Goal: Task Accomplishment & Management: Manage account settings

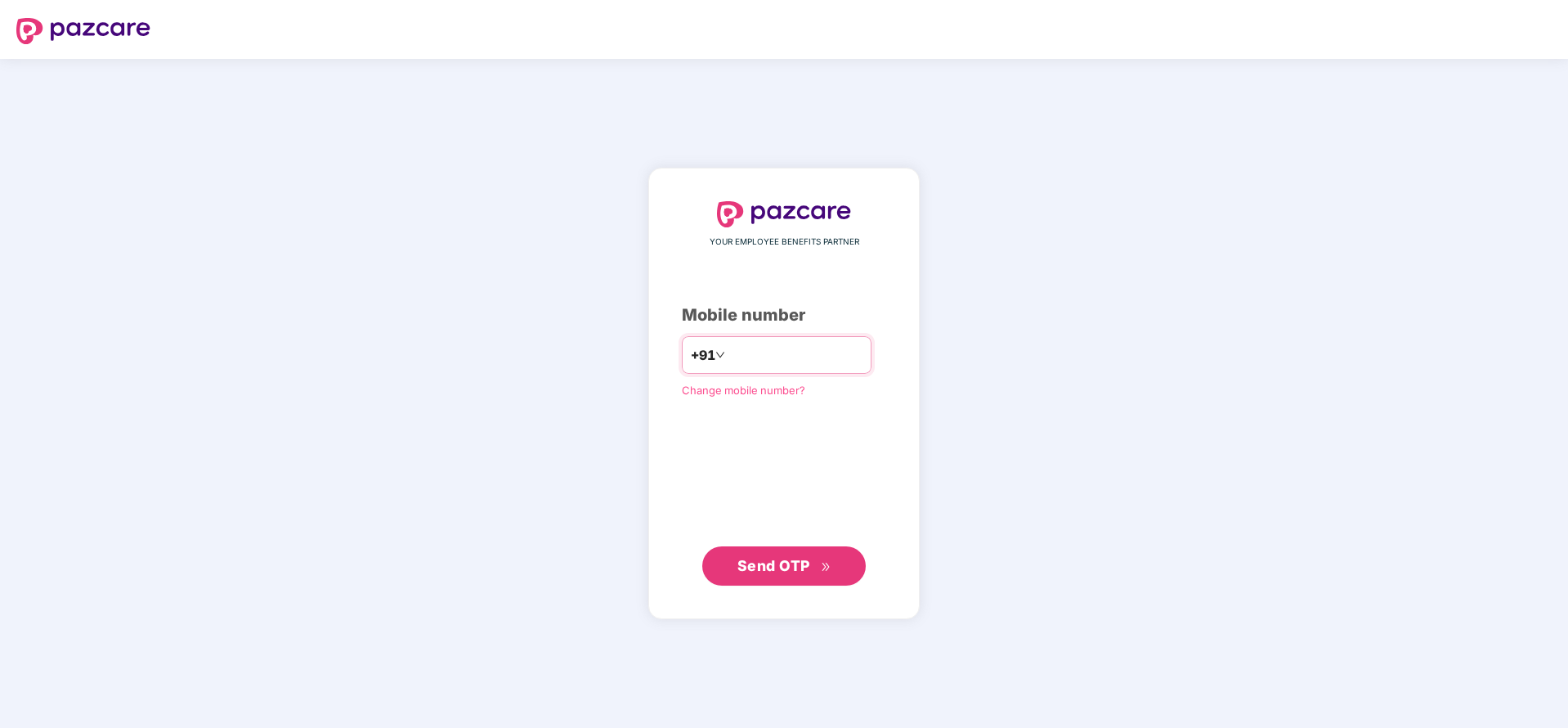
type input "**********"
click at [757, 566] on span "Send OTP" at bounding box center [774, 565] width 73 height 17
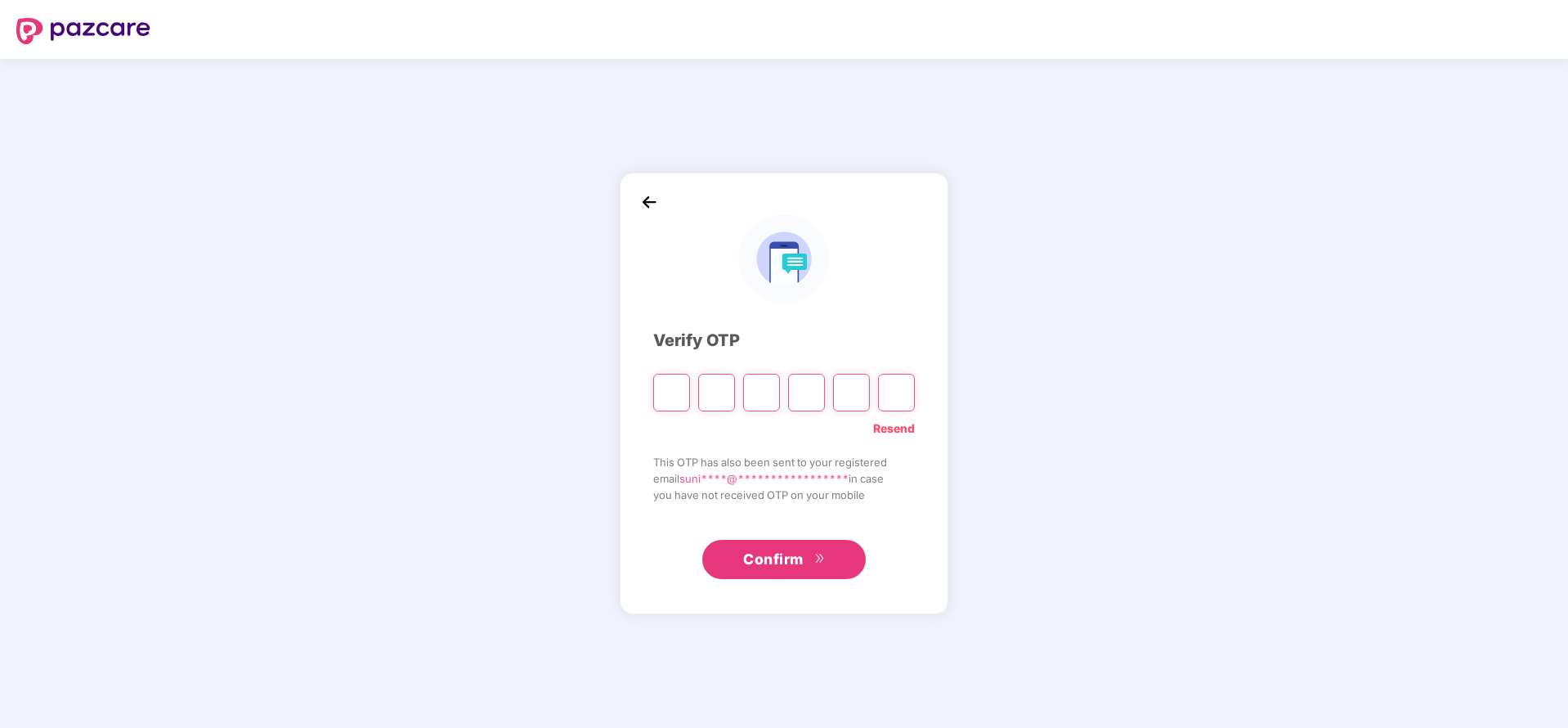
type input "*"
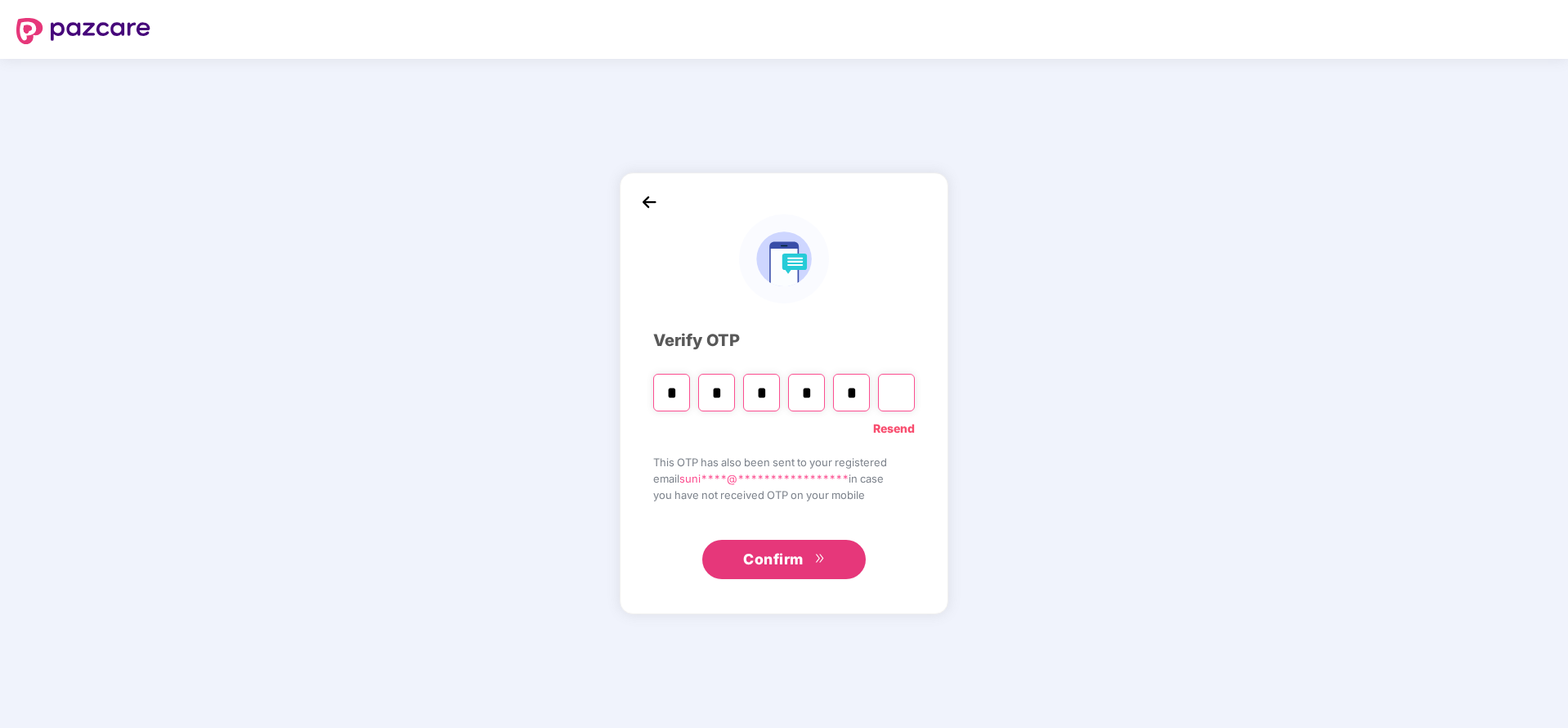
type input "*"
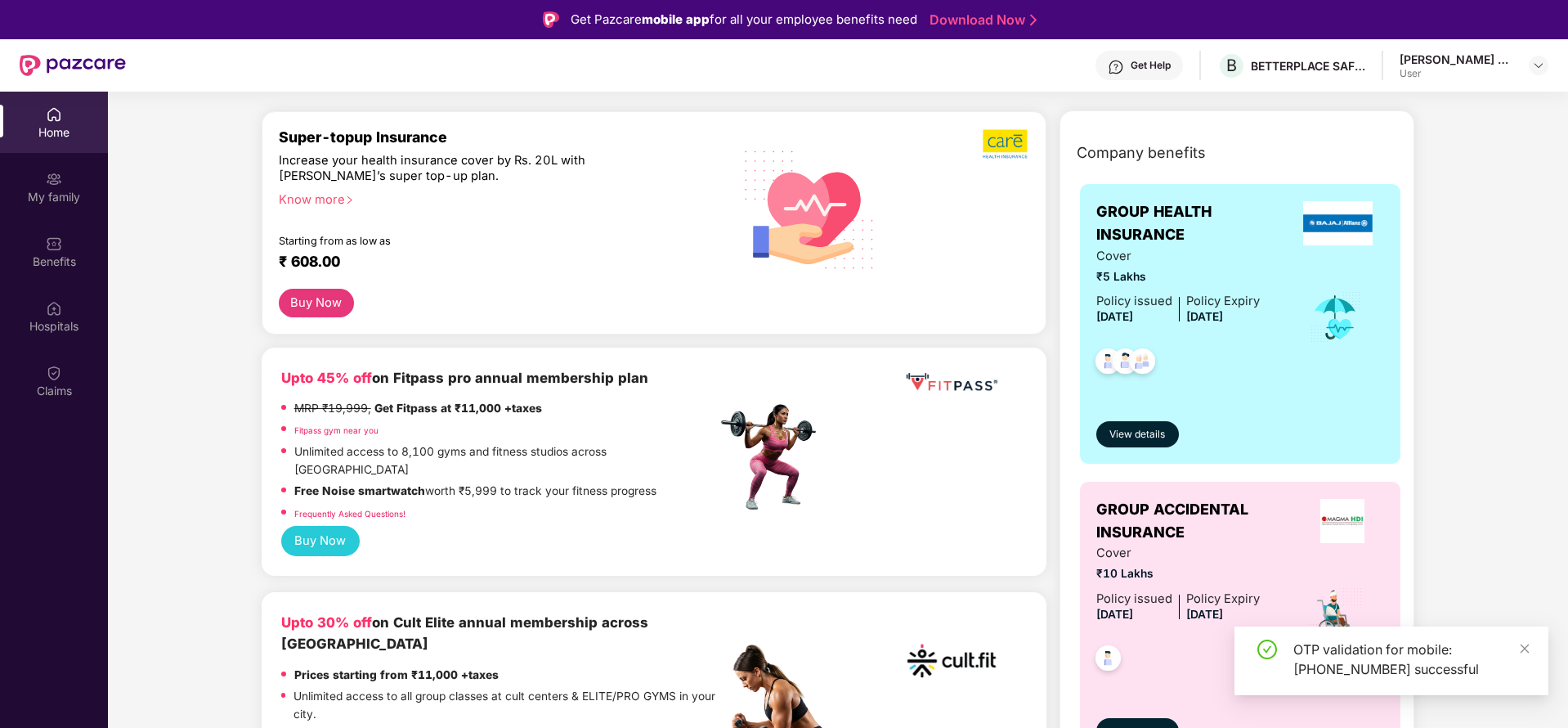
scroll to position [189, 0]
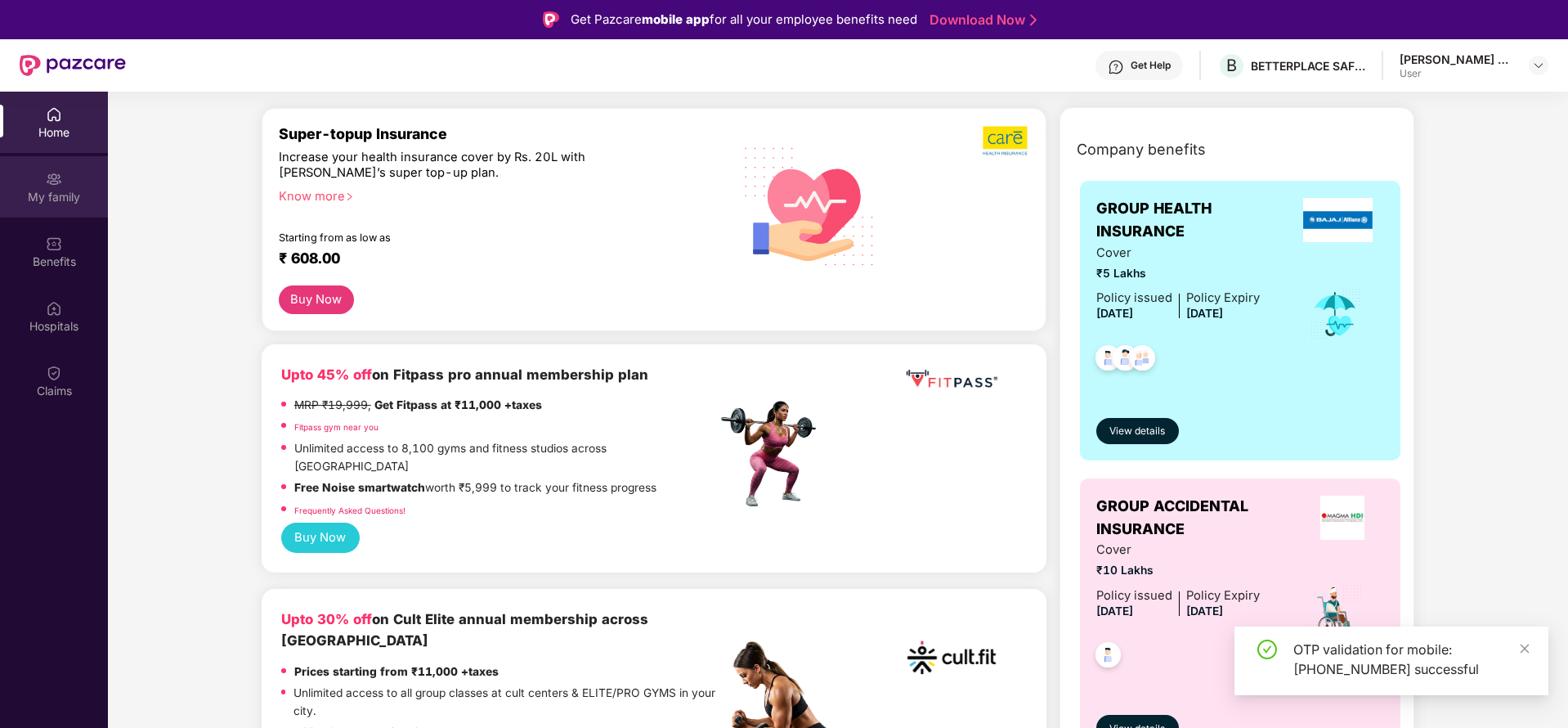
click at [52, 193] on div "My family" at bounding box center [53, 196] width 107 height 16
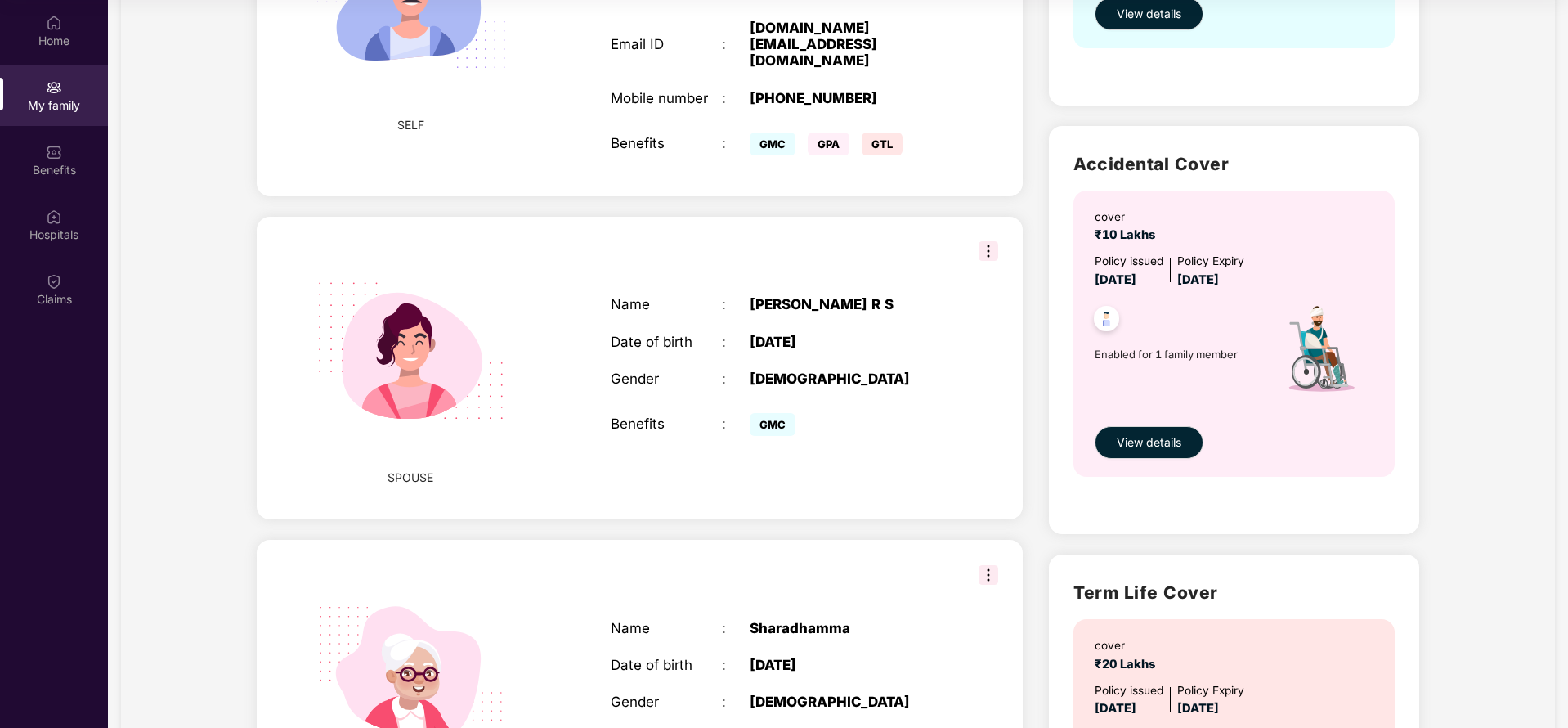
scroll to position [435, 0]
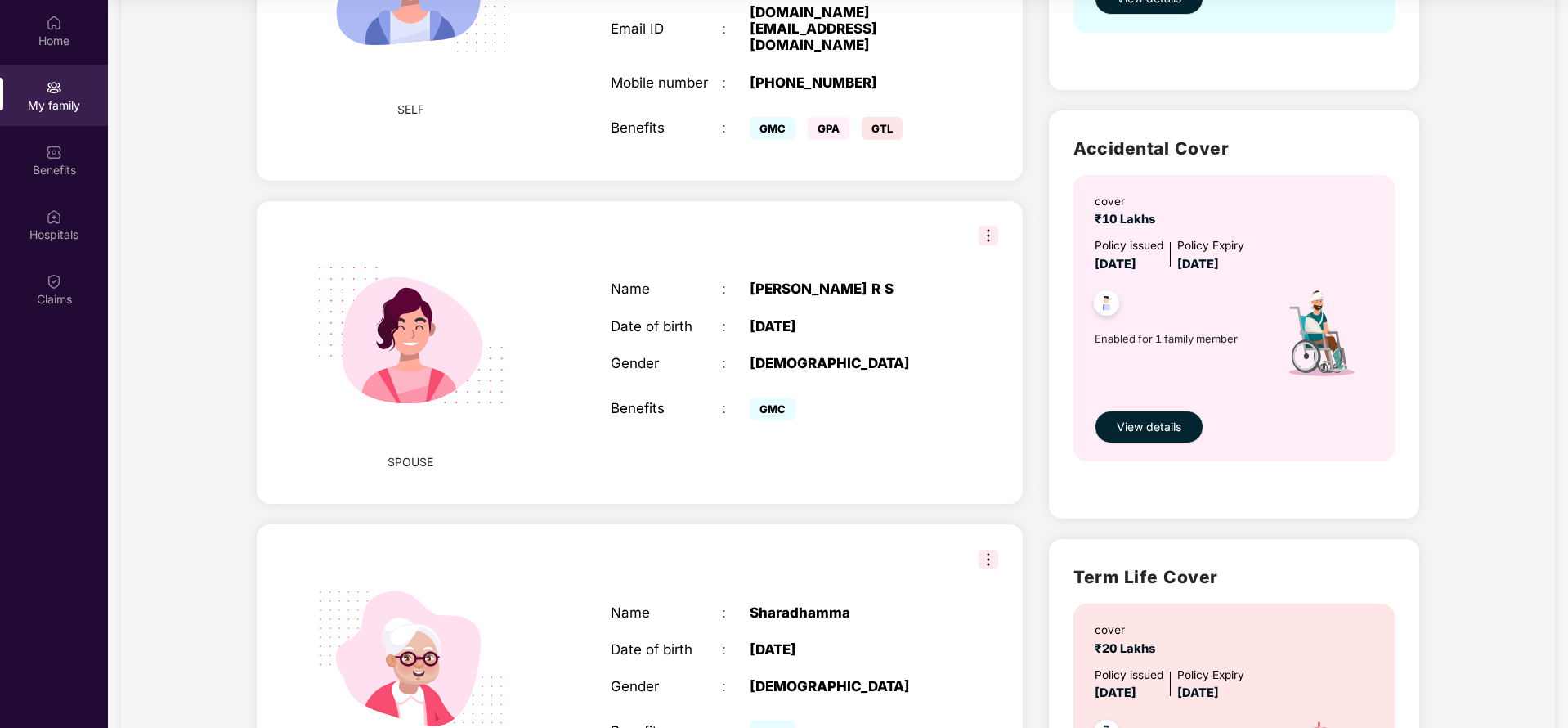
click at [989, 225] on img at bounding box center [988, 235] width 20 height 20
click at [878, 355] on div "[DEMOGRAPHIC_DATA]" at bounding box center [847, 363] width 194 height 16
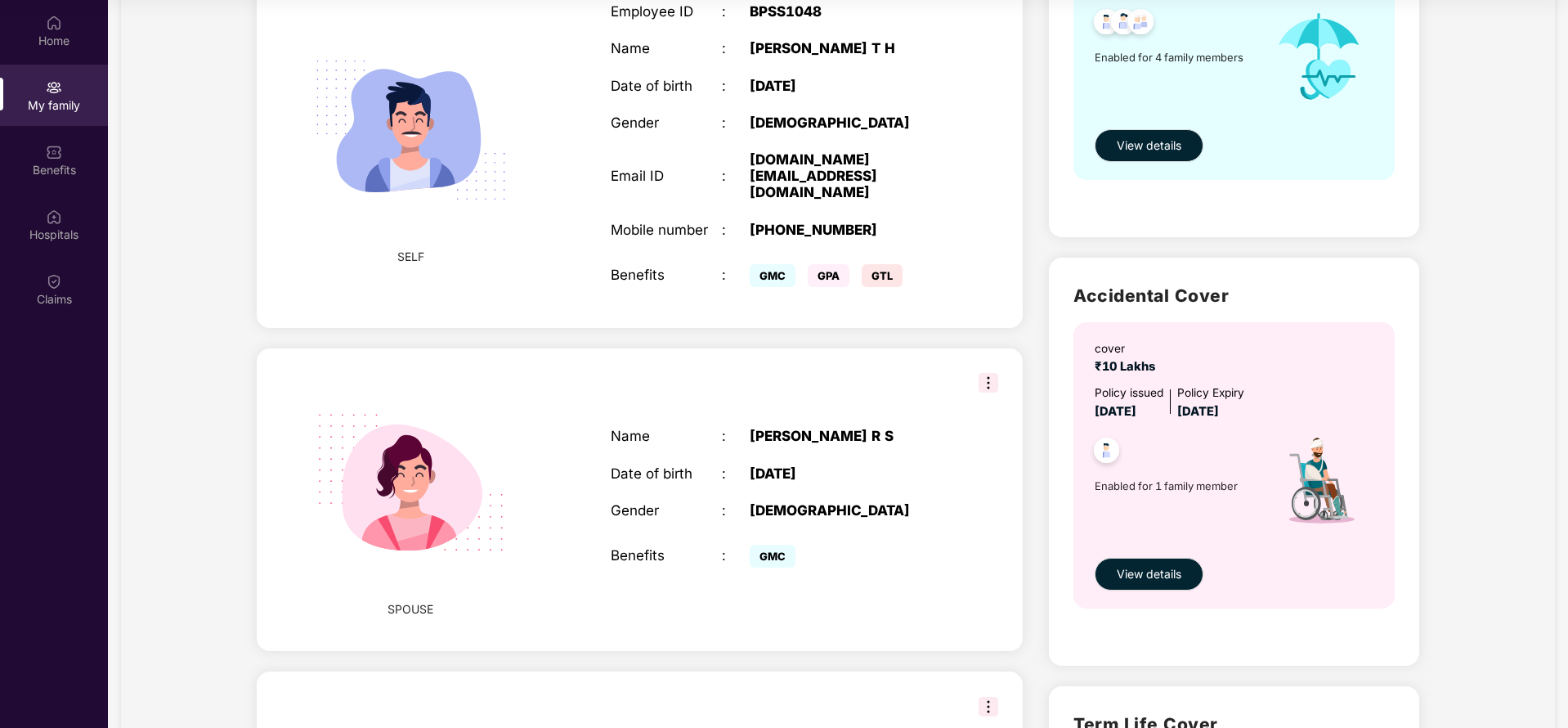
scroll to position [301, 0]
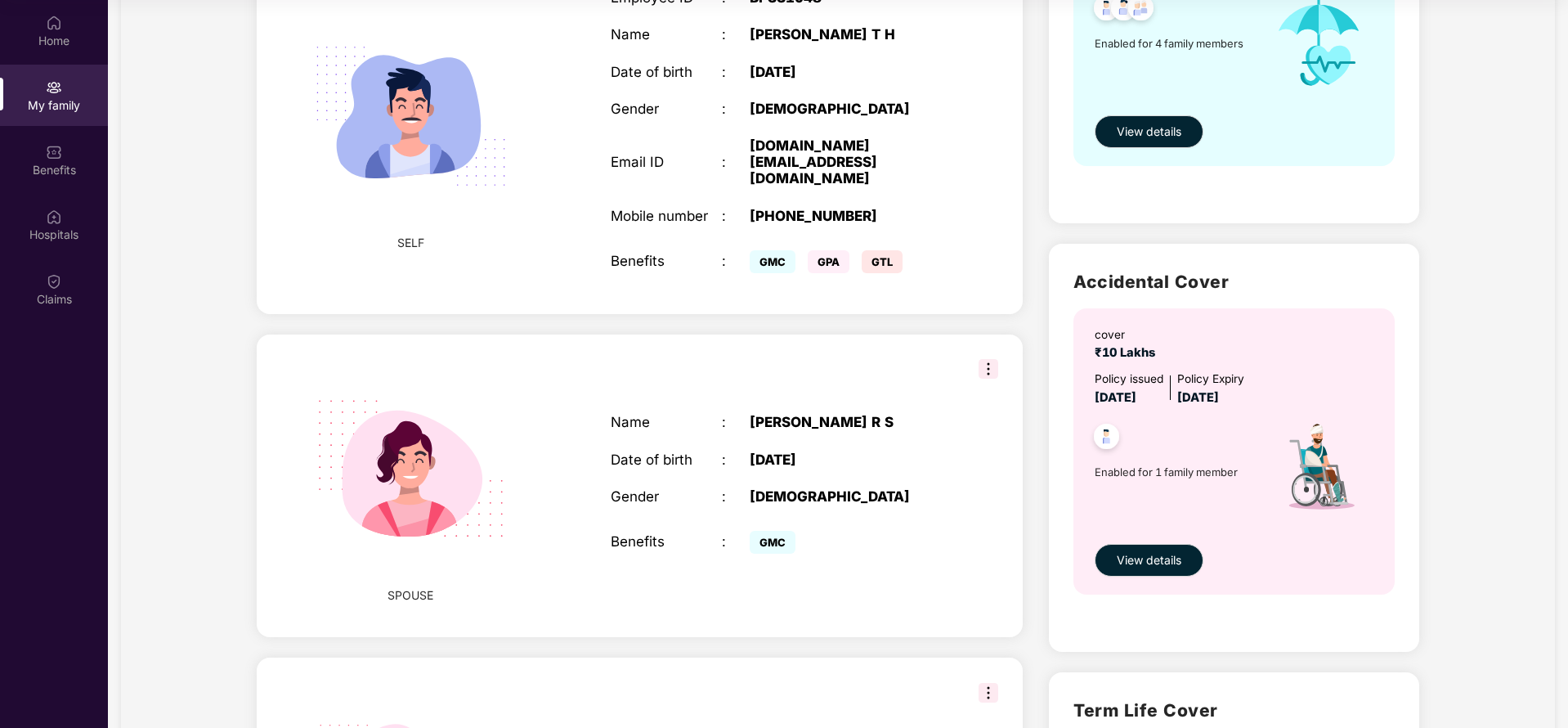
click at [986, 359] on img at bounding box center [988, 368] width 20 height 20
click at [663, 408] on div "Name : [PERSON_NAME] Date of birth : [DEMOGRAPHIC_DATA] Gender : [DEMOGRAPHIC_D…" at bounding box center [777, 486] width 367 height 185
click at [762, 531] on span "GMC" at bounding box center [772, 542] width 46 height 22
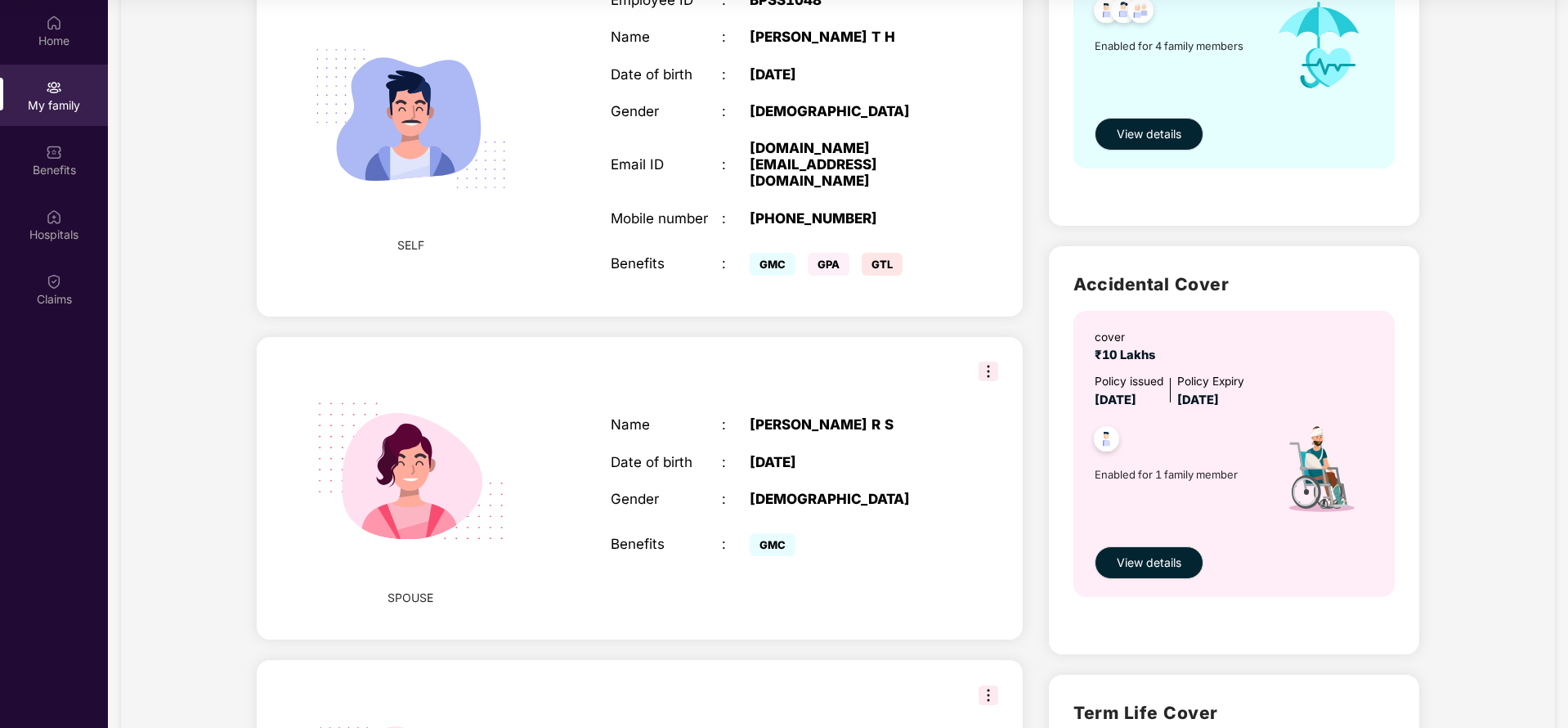
scroll to position [211, 0]
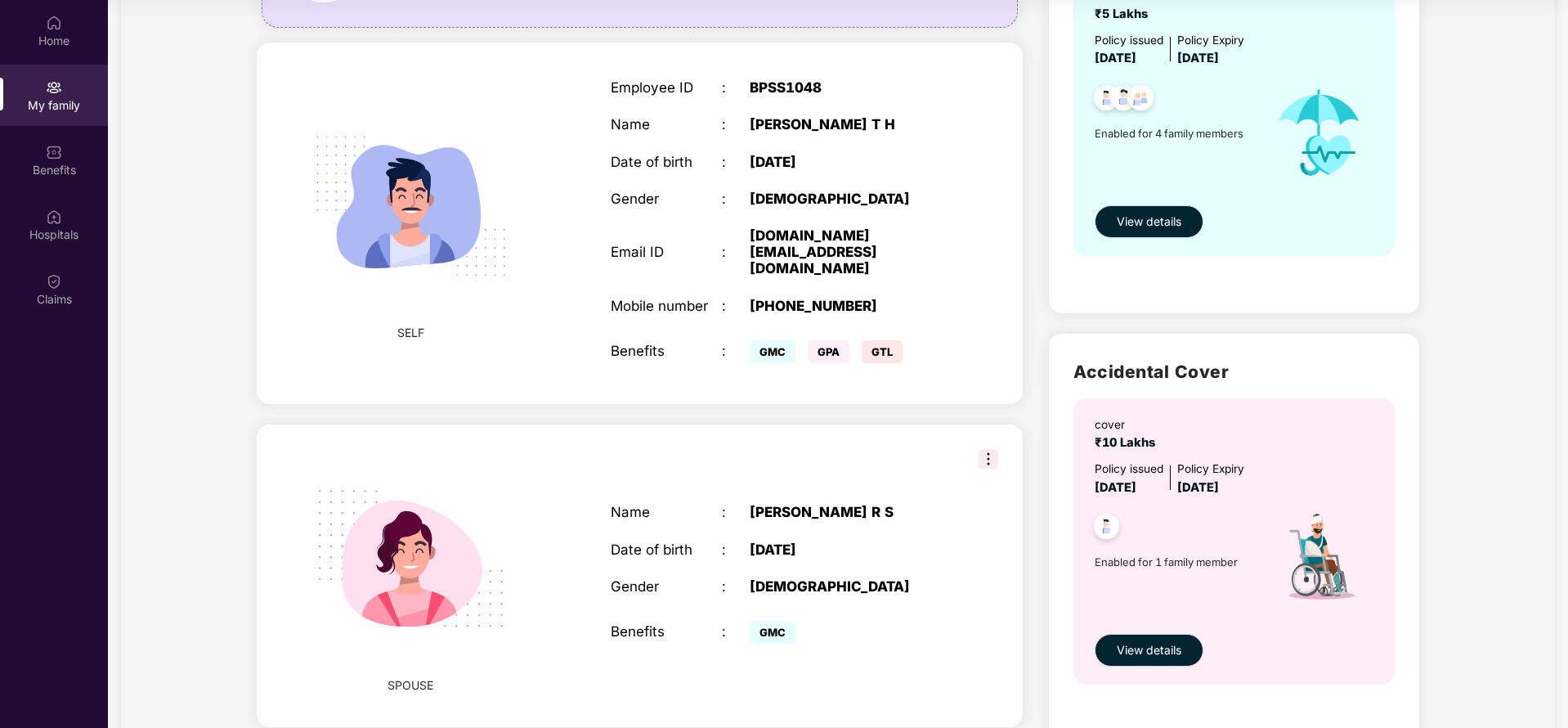
click at [1171, 215] on span "View details" at bounding box center [1148, 221] width 64 height 18
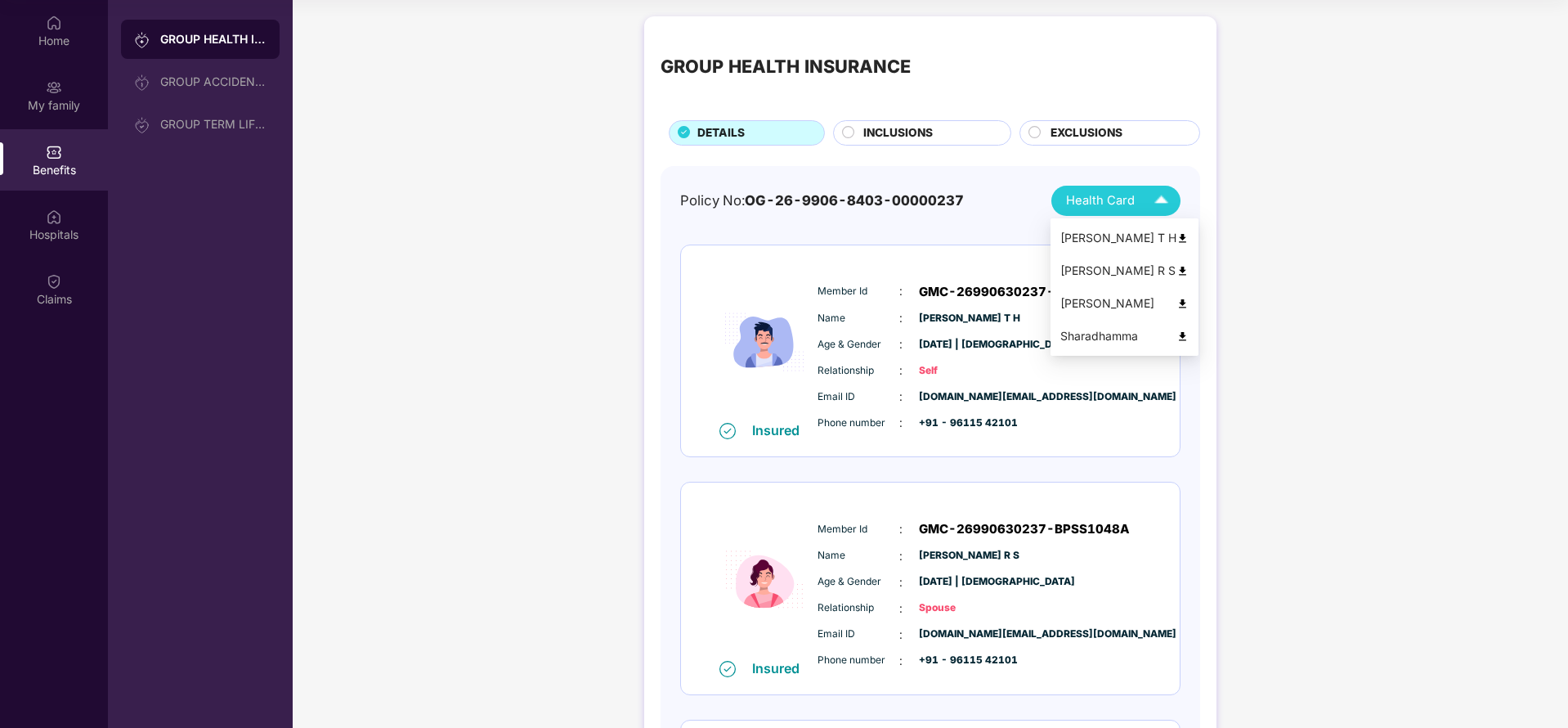
click at [1139, 195] on div "Health Card" at bounding box center [1120, 200] width 109 height 29
click at [1095, 273] on div "[PERSON_NAME] R S" at bounding box center [1124, 270] width 128 height 18
